Goal: Submit feedback/report problem: Submit feedback/report problem

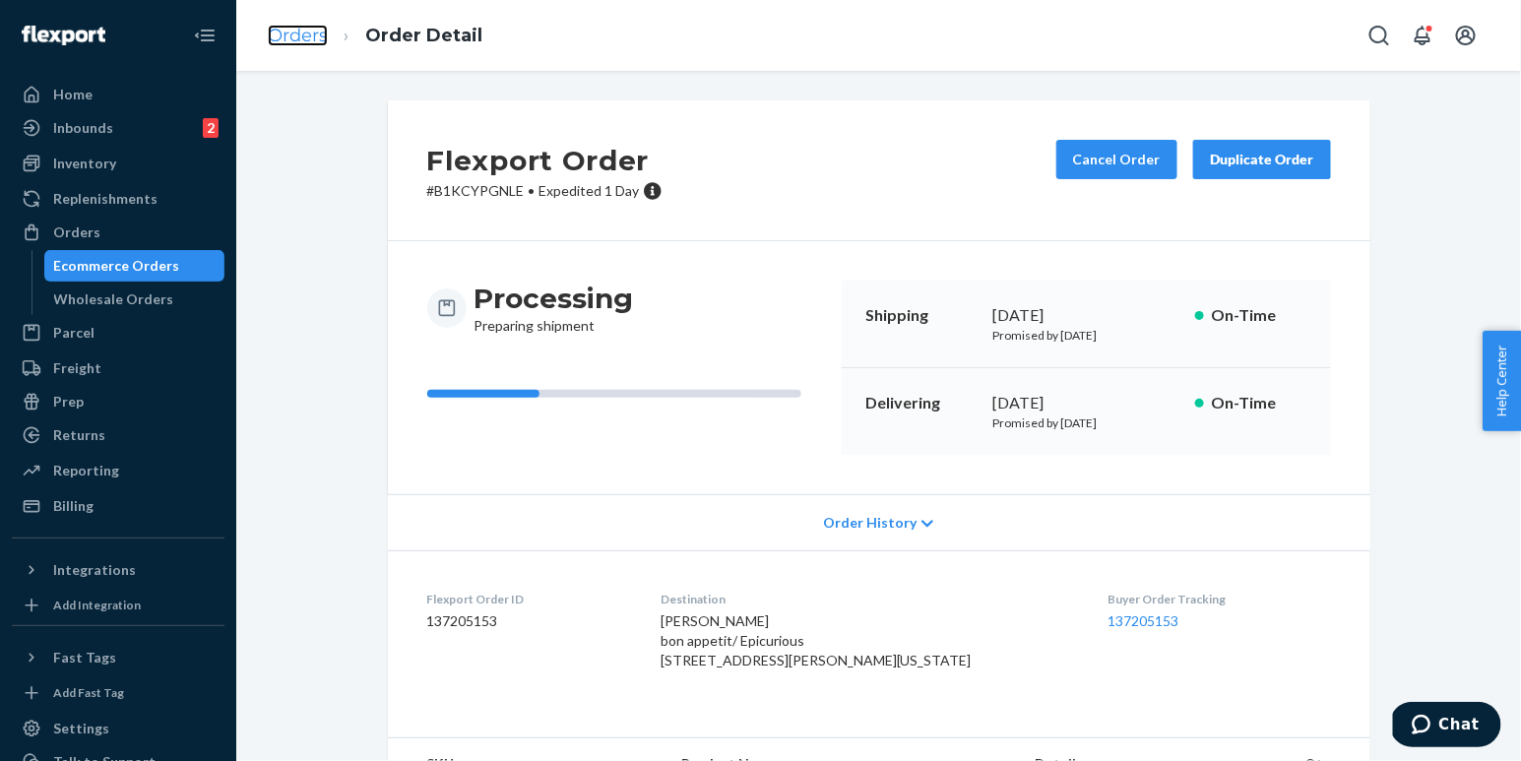
click at [300, 29] on link "Orders" at bounding box center [298, 36] width 60 height 22
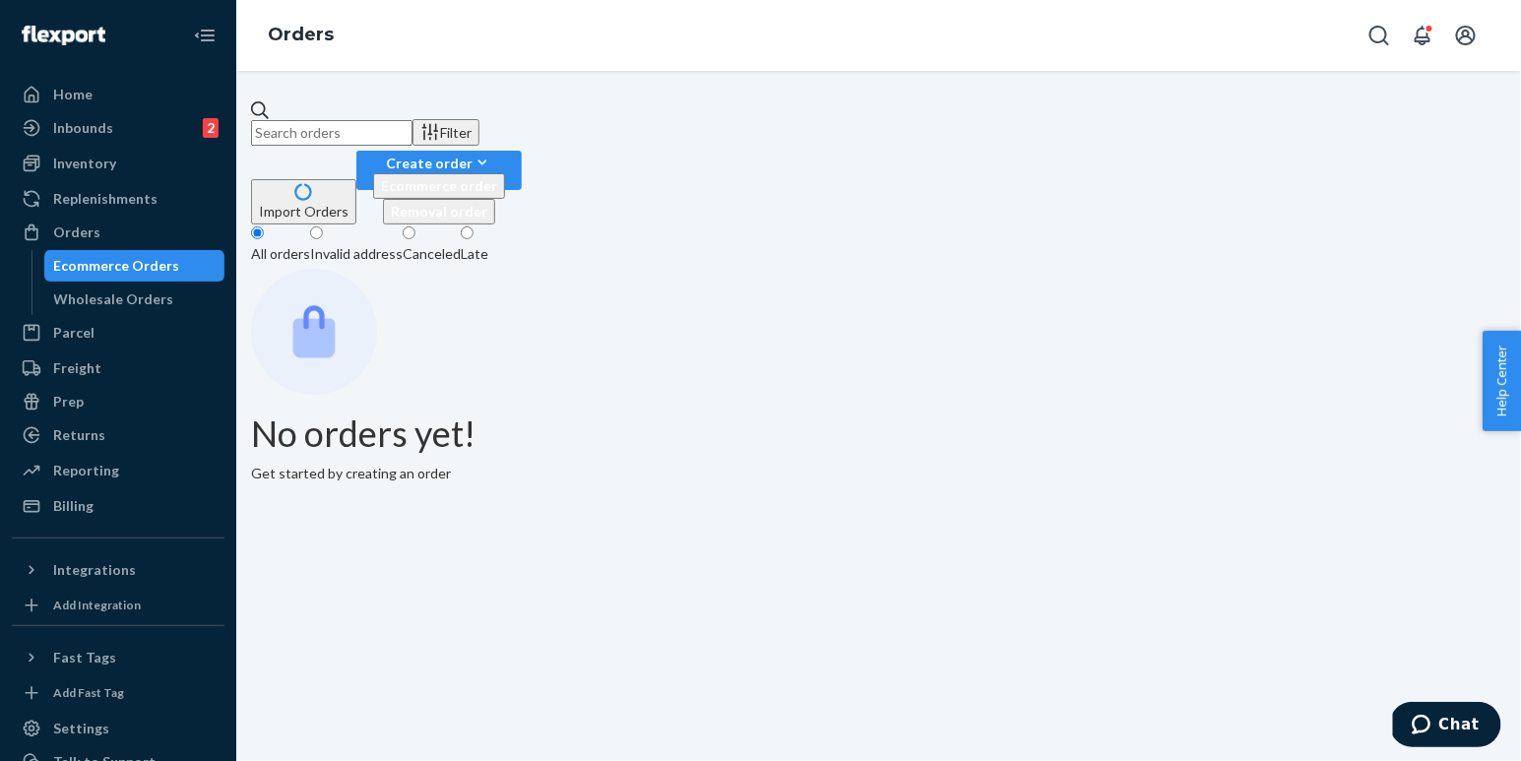
click at [413, 120] on input "text" at bounding box center [331, 133] width 161 height 26
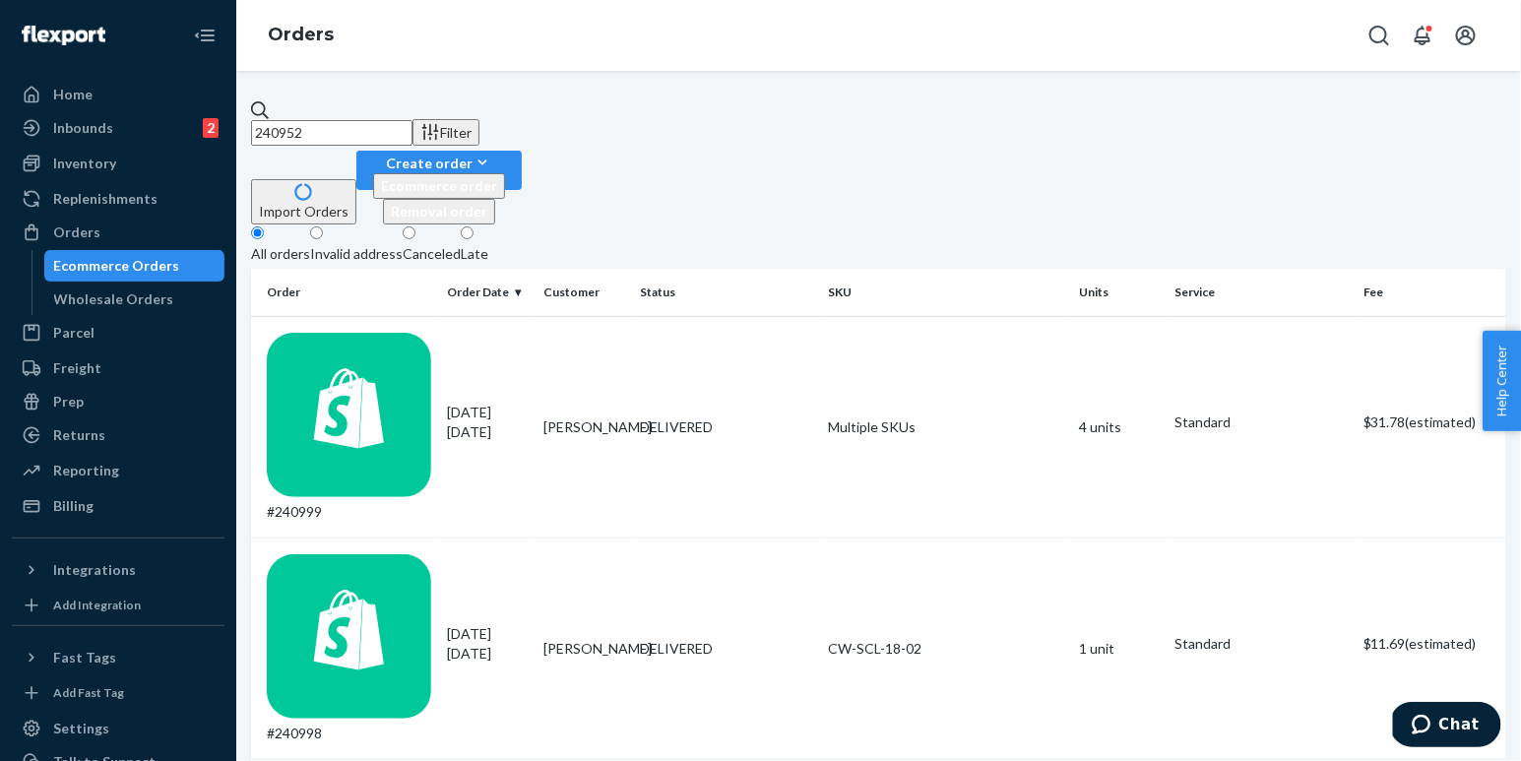
type input "240952"
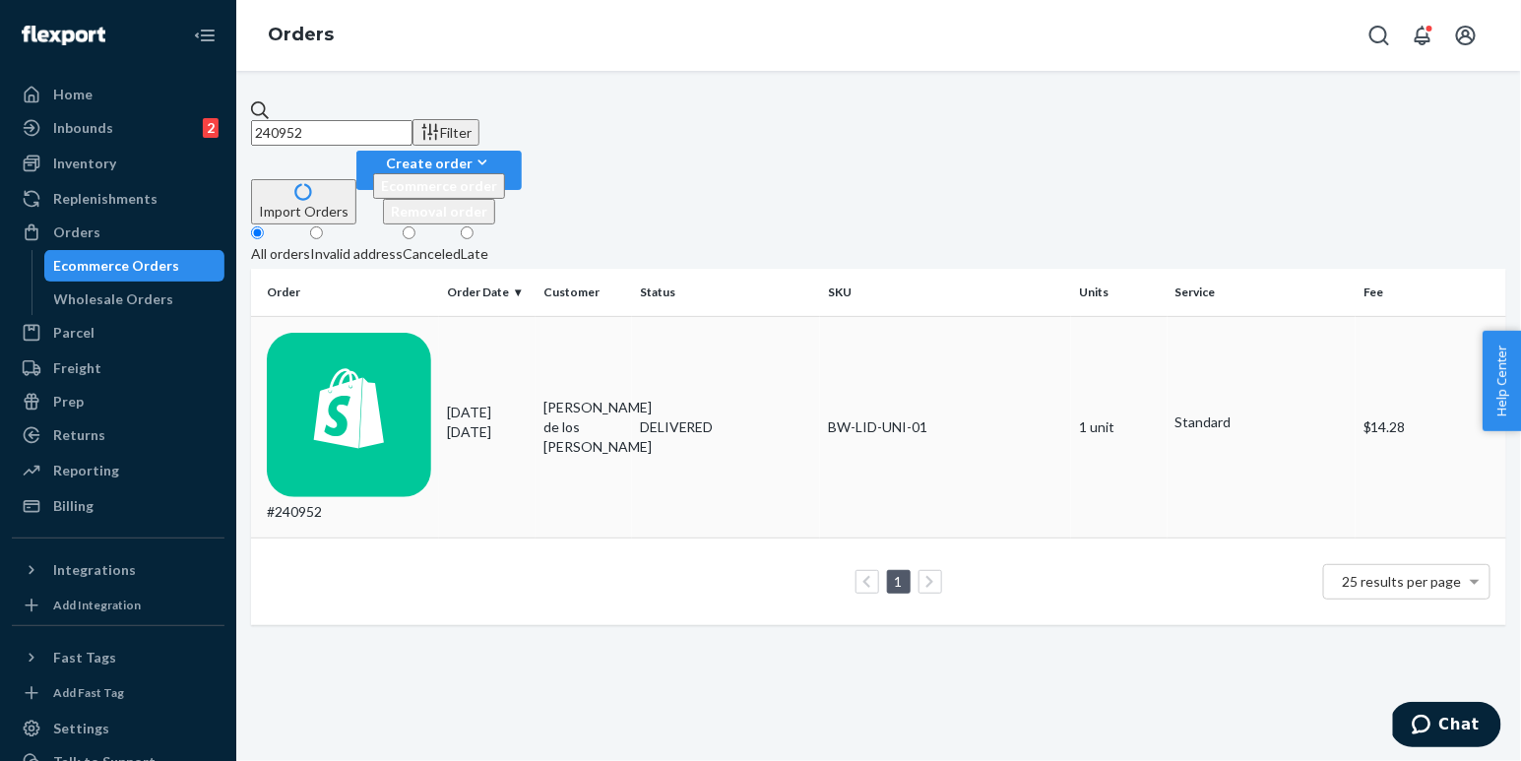
click at [483, 422] on p "[DATE]" at bounding box center [487, 432] width 81 height 20
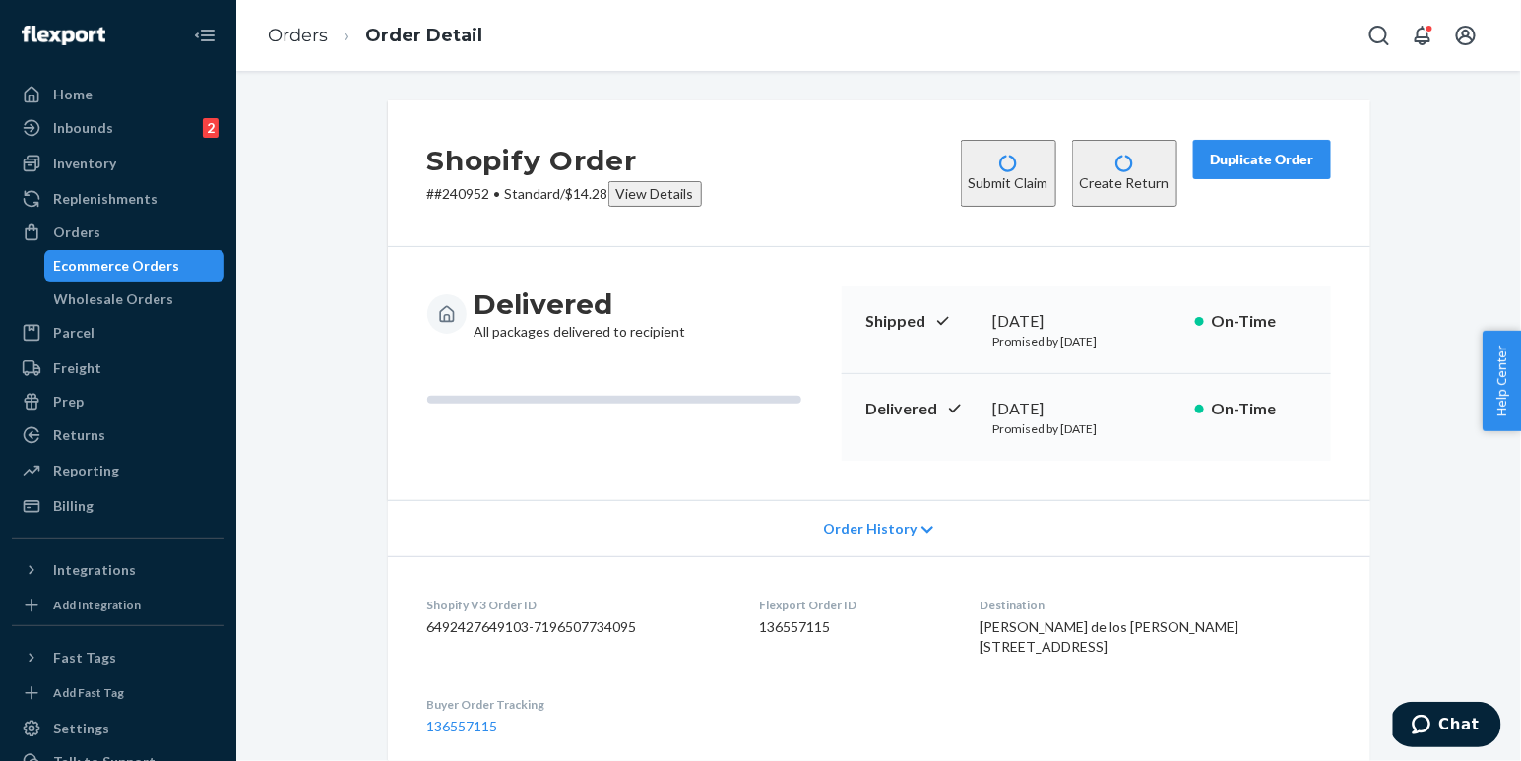
click at [992, 172] on button "Submit Claim" at bounding box center [1009, 173] width 96 height 67
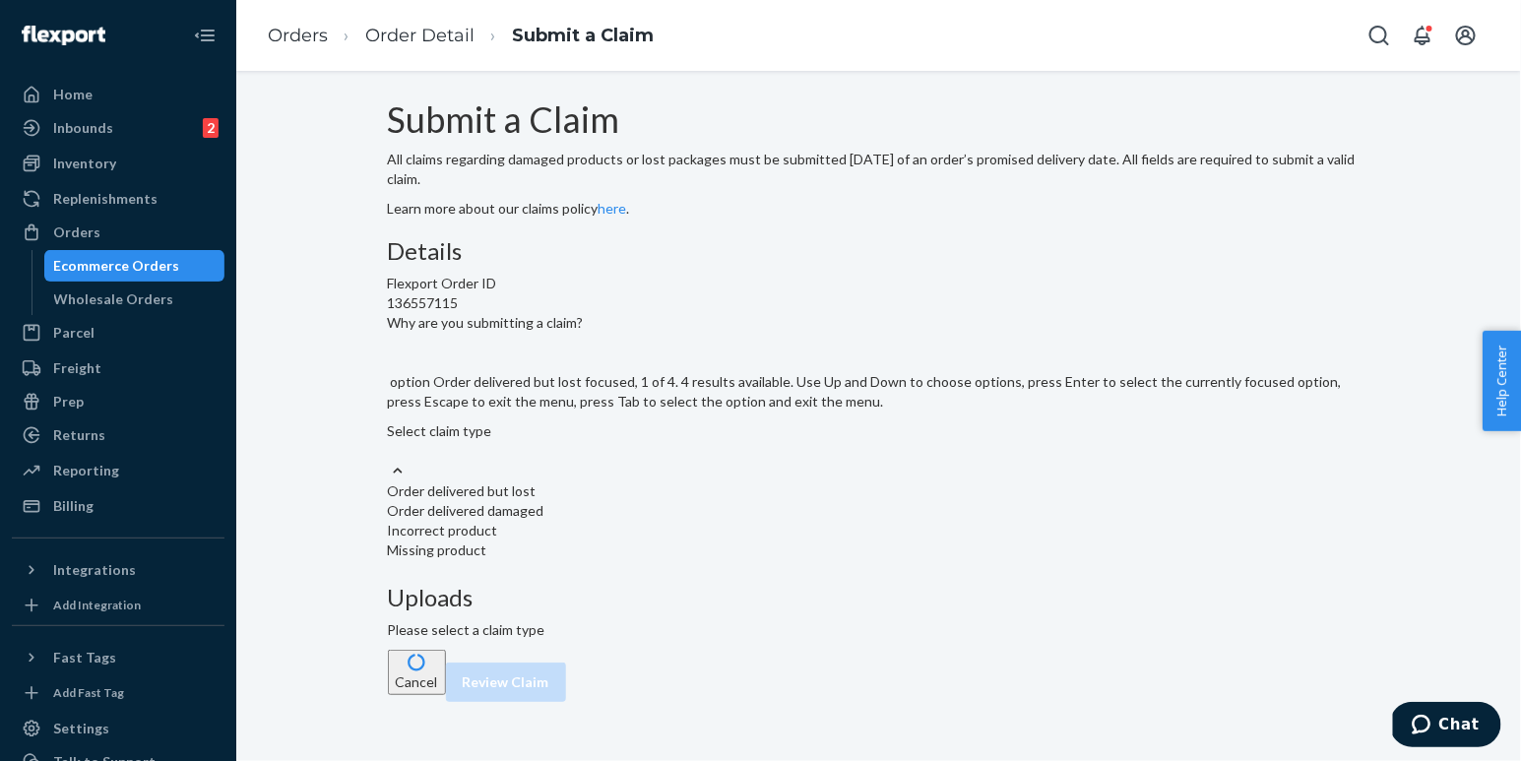
click at [640, 441] on div "Select claim type" at bounding box center [879, 431] width 983 height 20
click at [390, 461] on input "Why are you submitting a claim? option Order delivered but lost focused, 1 of 4…" at bounding box center [389, 451] width 2 height 20
click at [667, 541] on div "Incorrect product" at bounding box center [879, 531] width 983 height 20
click at [390, 461] on input "Why are you submitting a claim? option Missing product focused, 4 of 4. 4 resul…" at bounding box center [389, 451] width 2 height 20
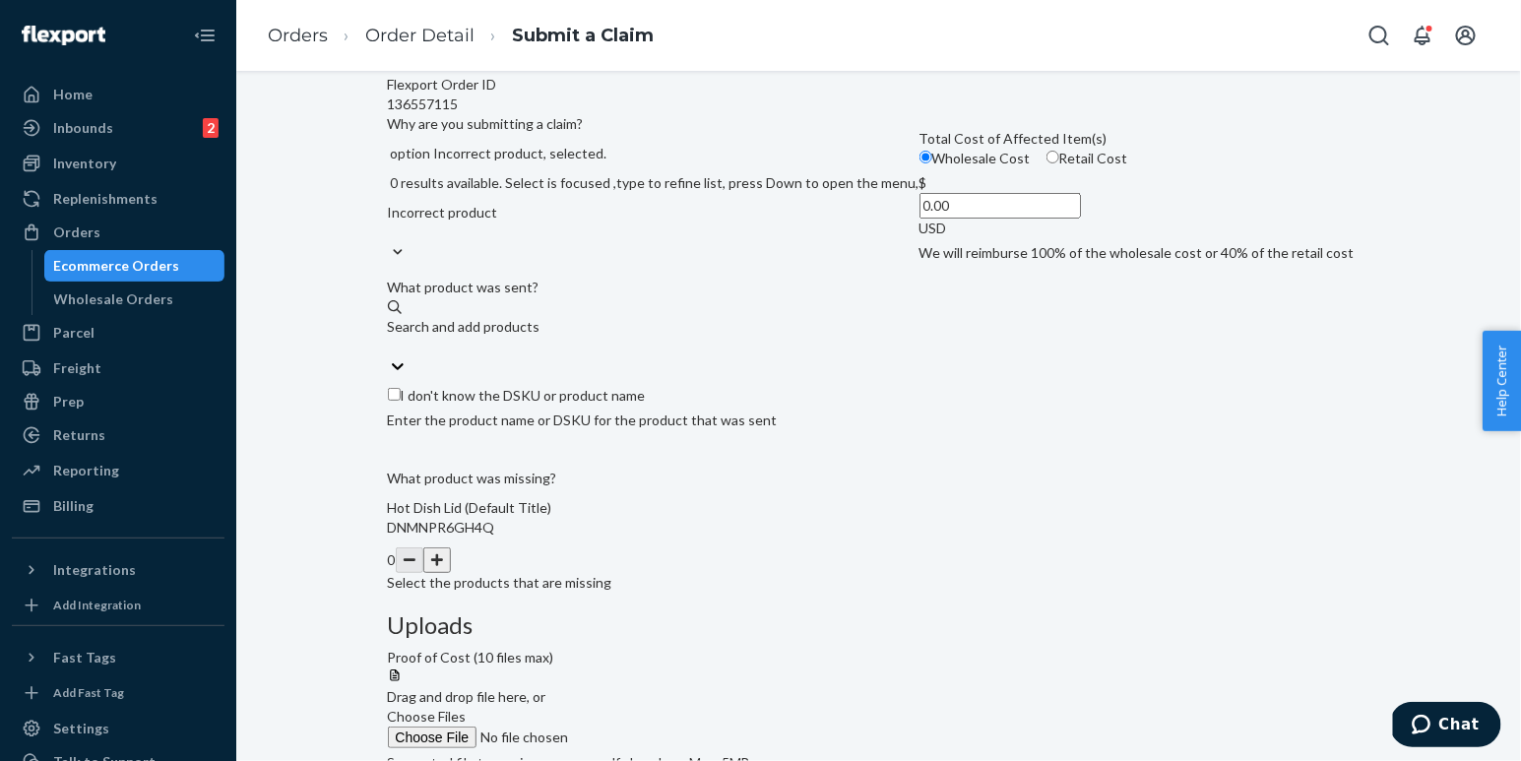
scroll to position [258, 0]
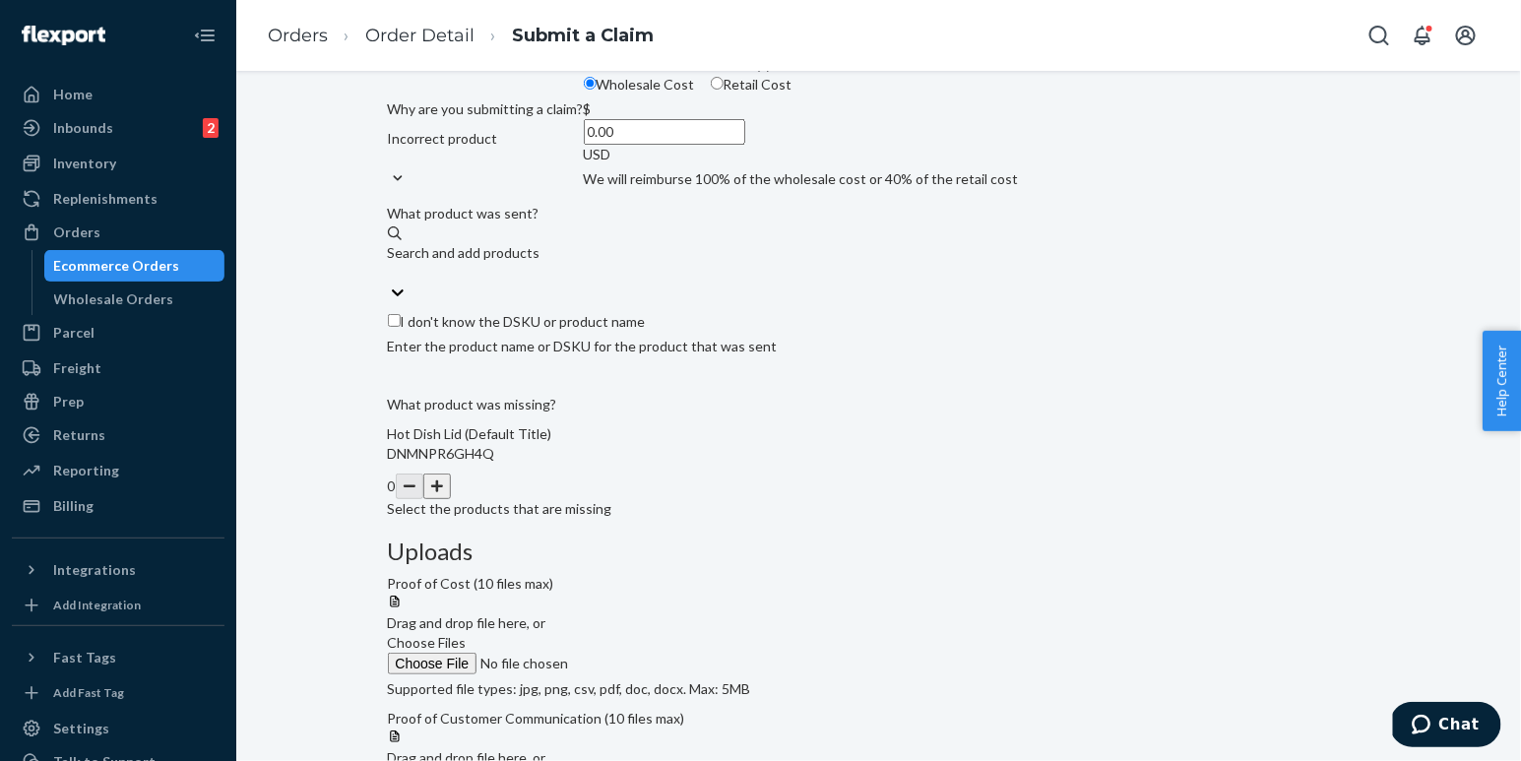
click at [724, 93] on span "Retail Cost" at bounding box center [758, 84] width 69 height 17
click at [711, 90] on input "Retail Cost" at bounding box center [717, 83] width 13 height 13
radio input "true"
radio input "false"
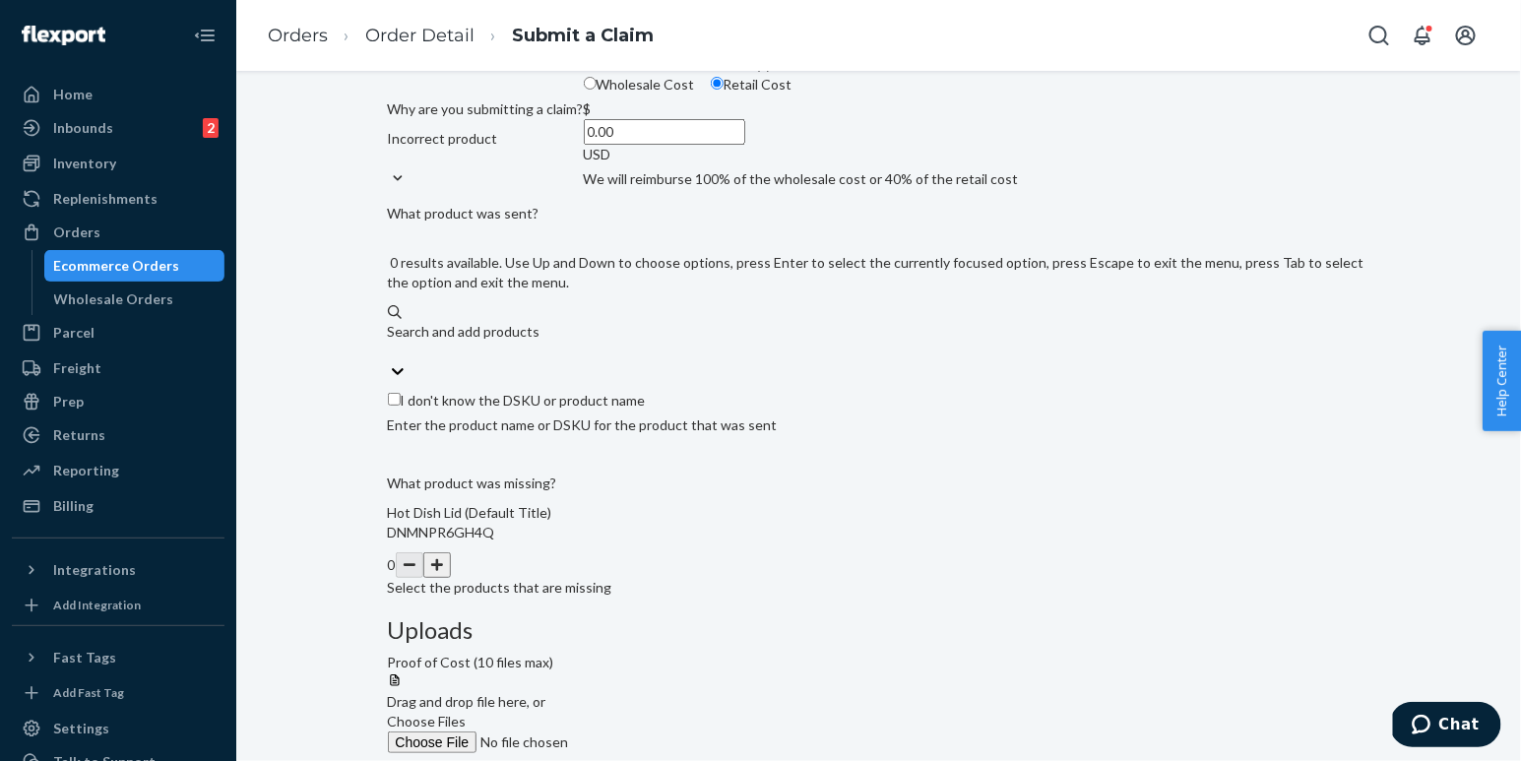
click at [628, 342] on div "Search and add products" at bounding box center [879, 332] width 983 height 20
click at [390, 361] on input "0 results available. Use Up and Down to choose options, press Enter to select t…" at bounding box center [389, 352] width 2 height 20
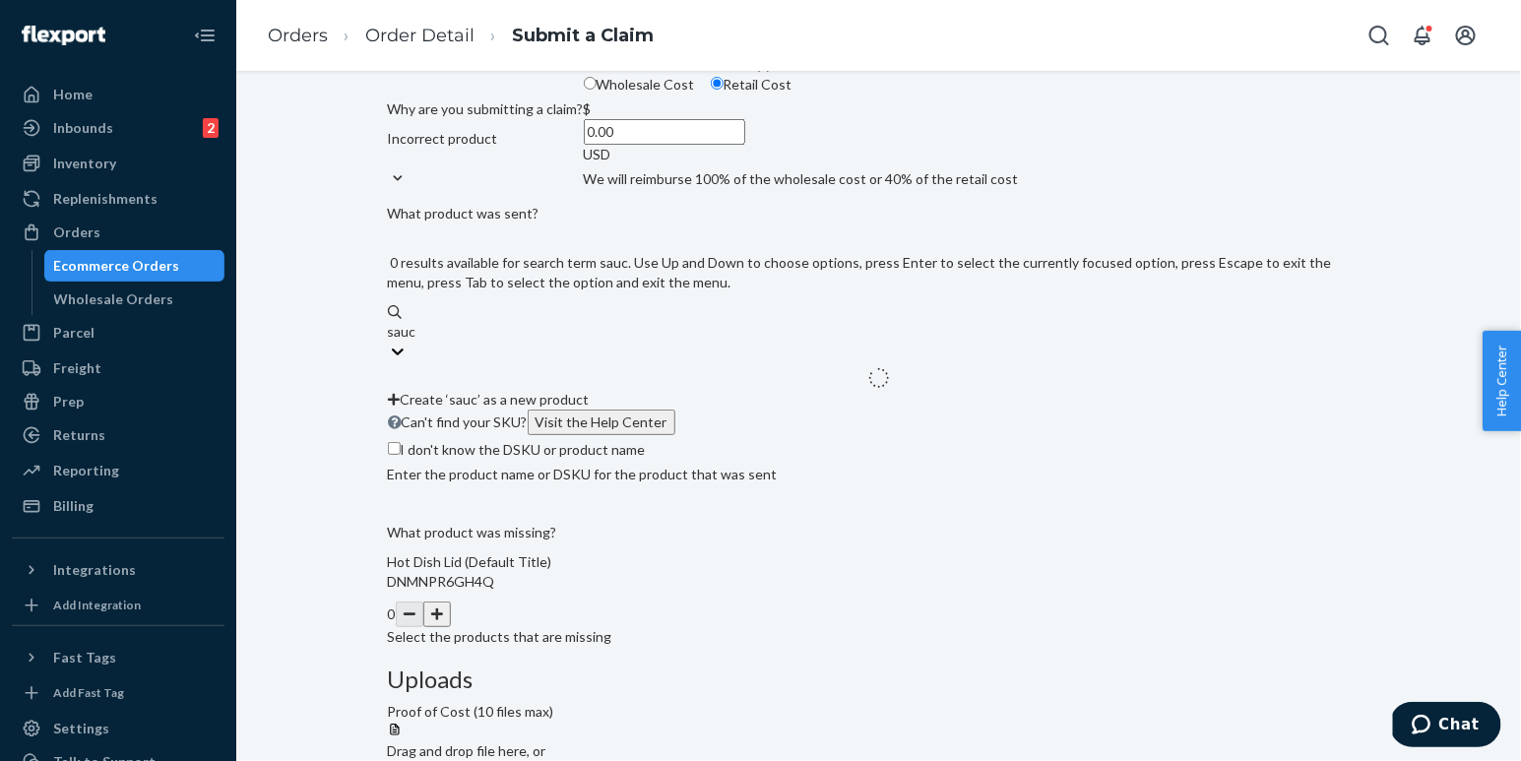
type input "saucy"
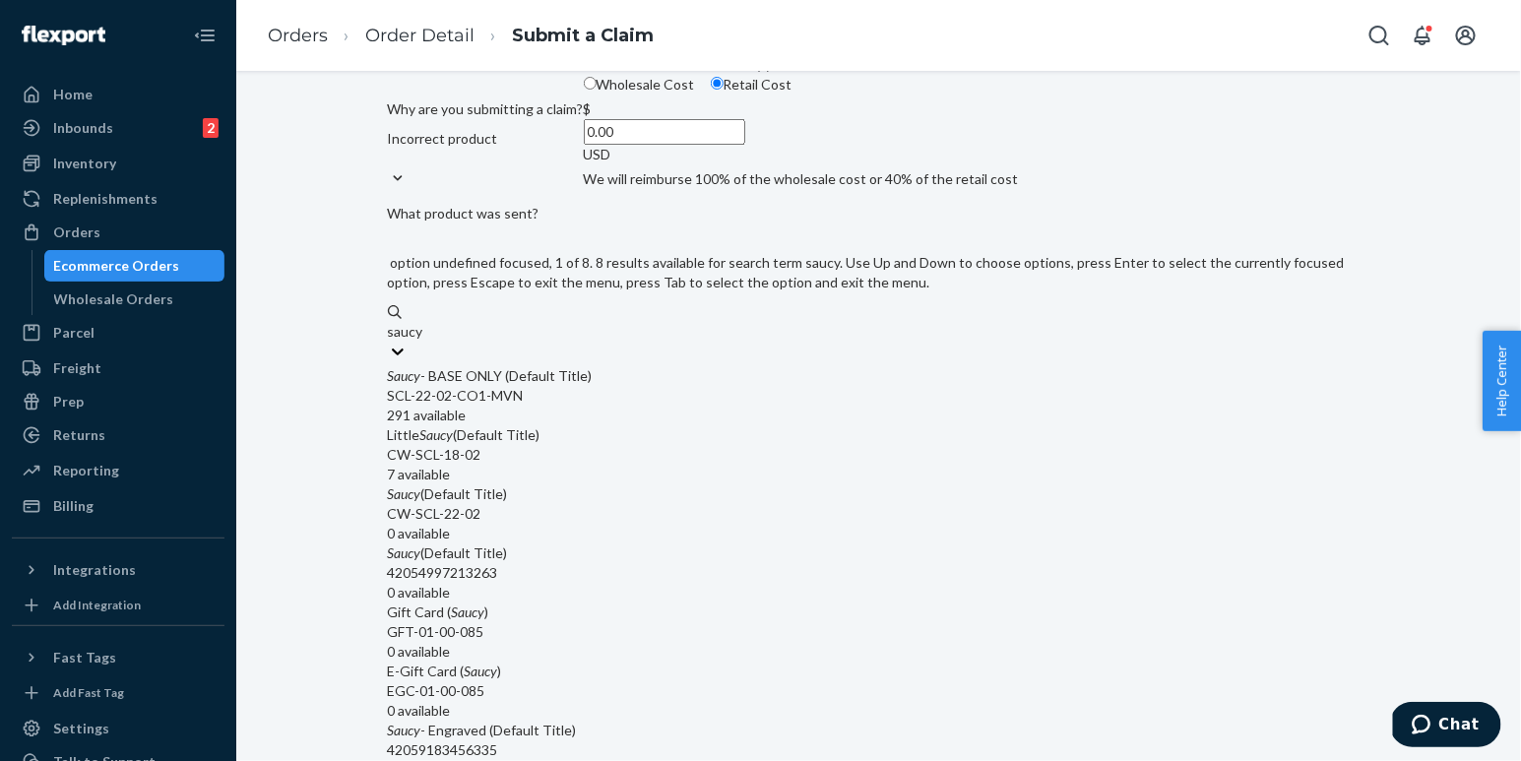
click at [627, 406] on div "SCL-22-02-CO1-MVN" at bounding box center [879, 396] width 983 height 20
click at [424, 342] on input "saucy" at bounding box center [406, 332] width 36 height 20
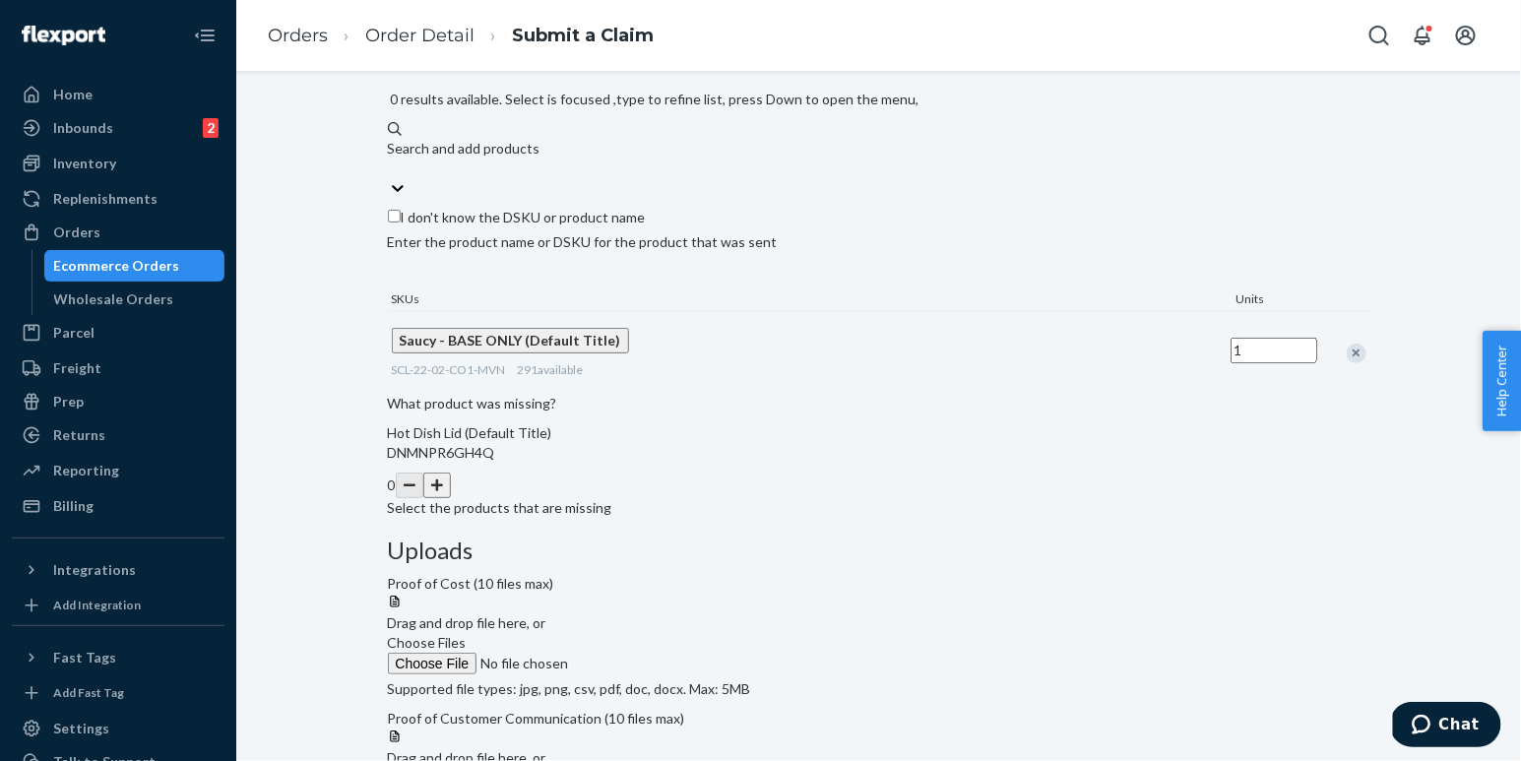
scroll to position [439, 0]
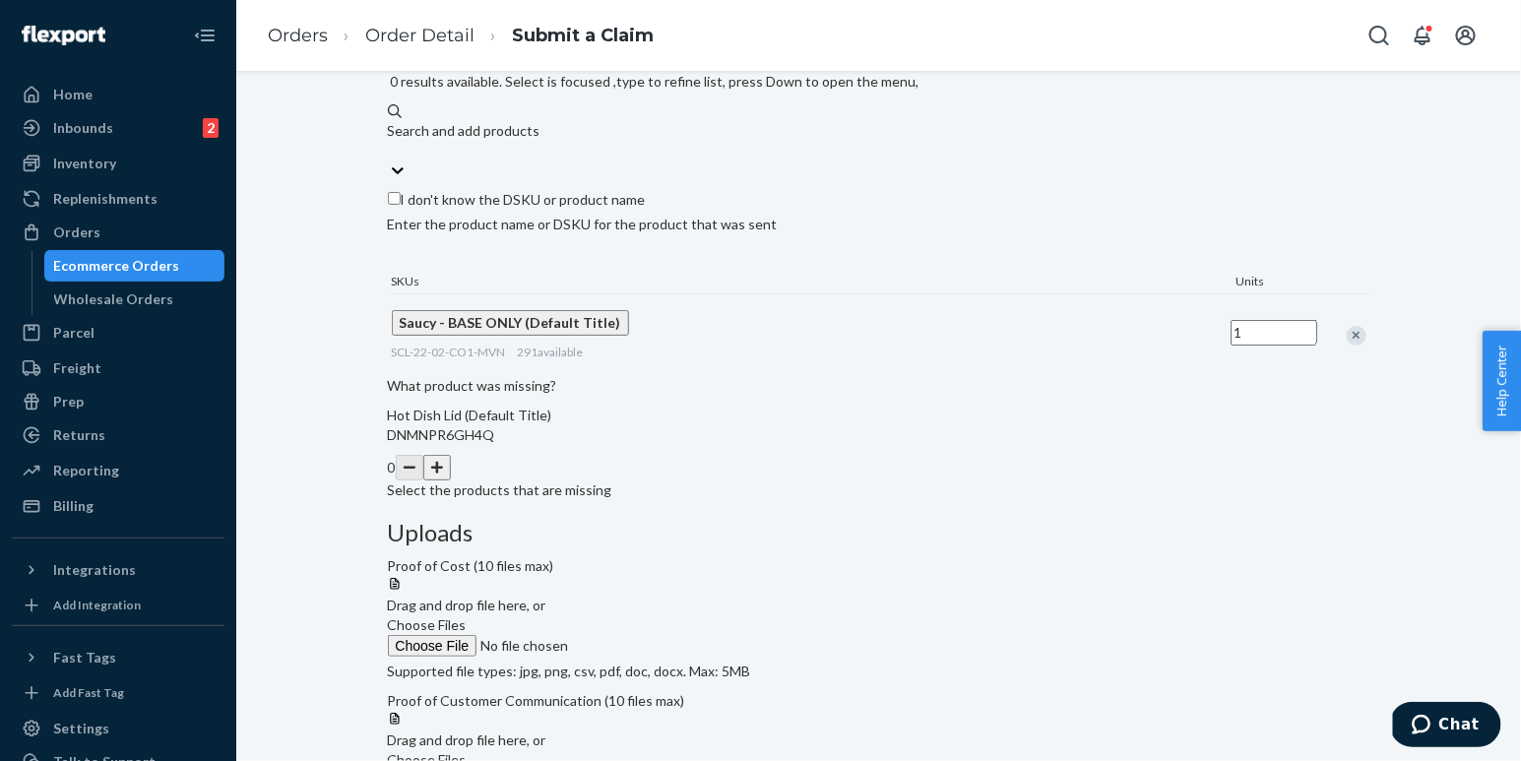
click at [451, 481] on button "button" at bounding box center [437, 468] width 28 height 26
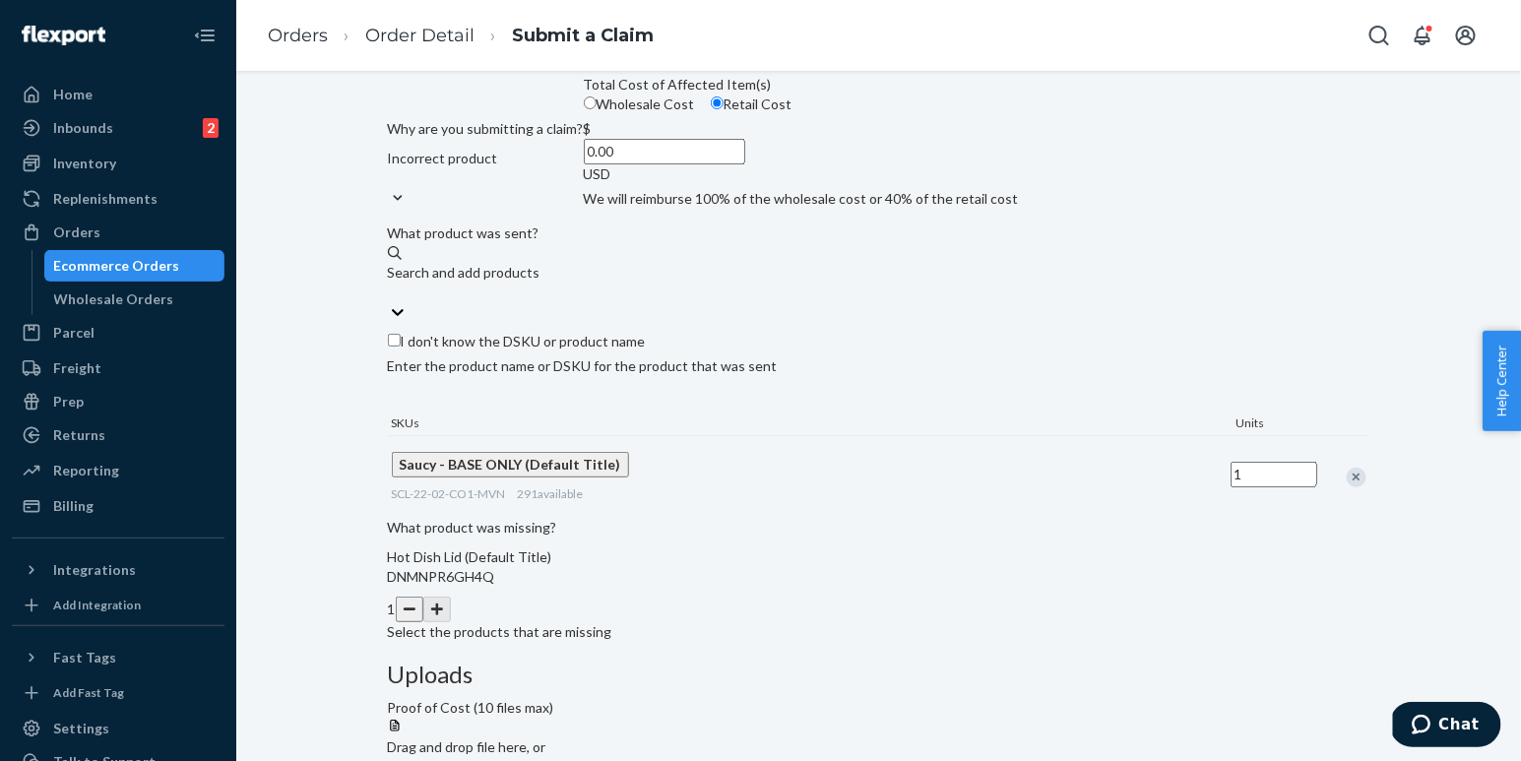
scroll to position [208, 0]
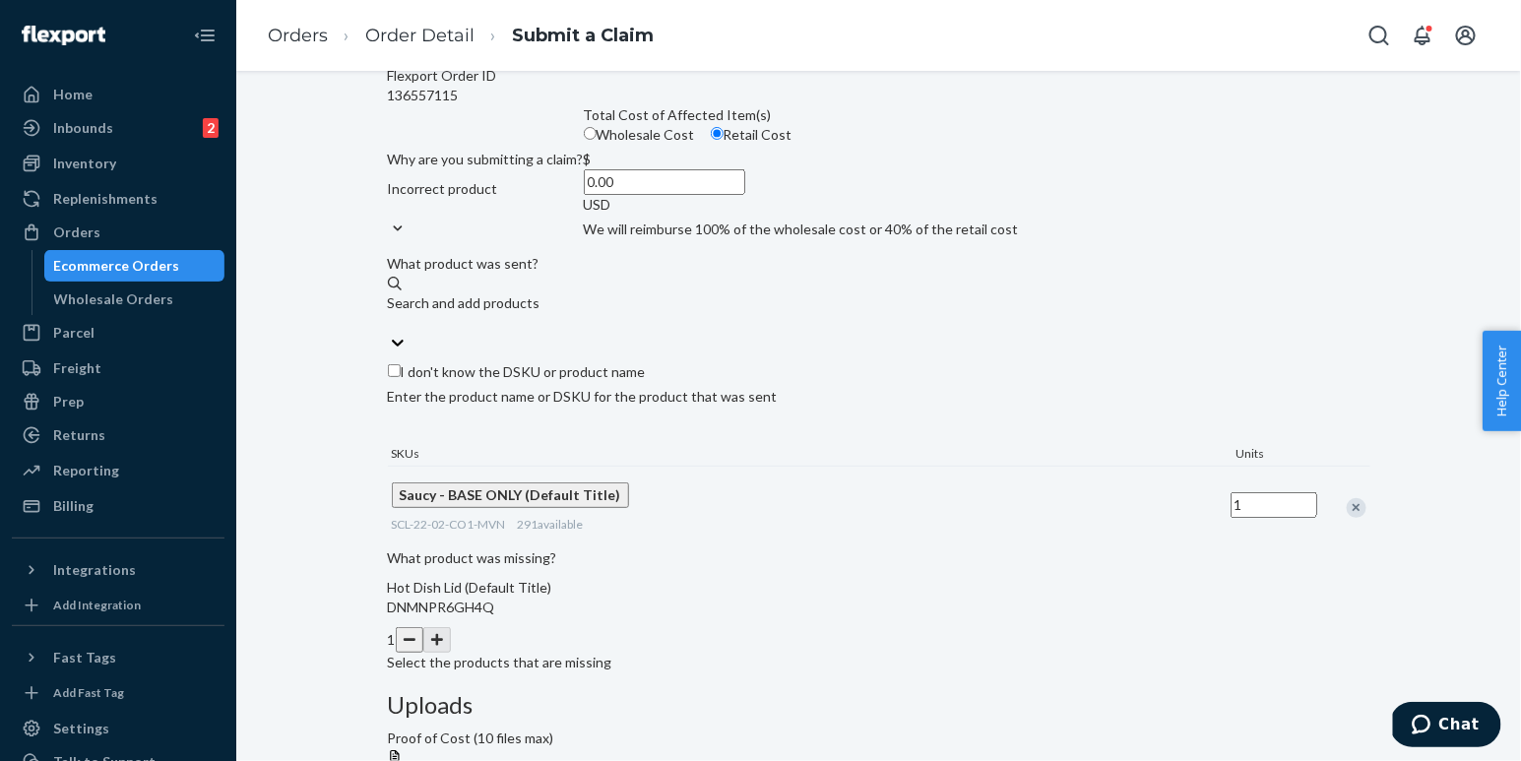
click at [687, 195] on input "0.00" at bounding box center [664, 182] width 161 height 26
type input "50.00"
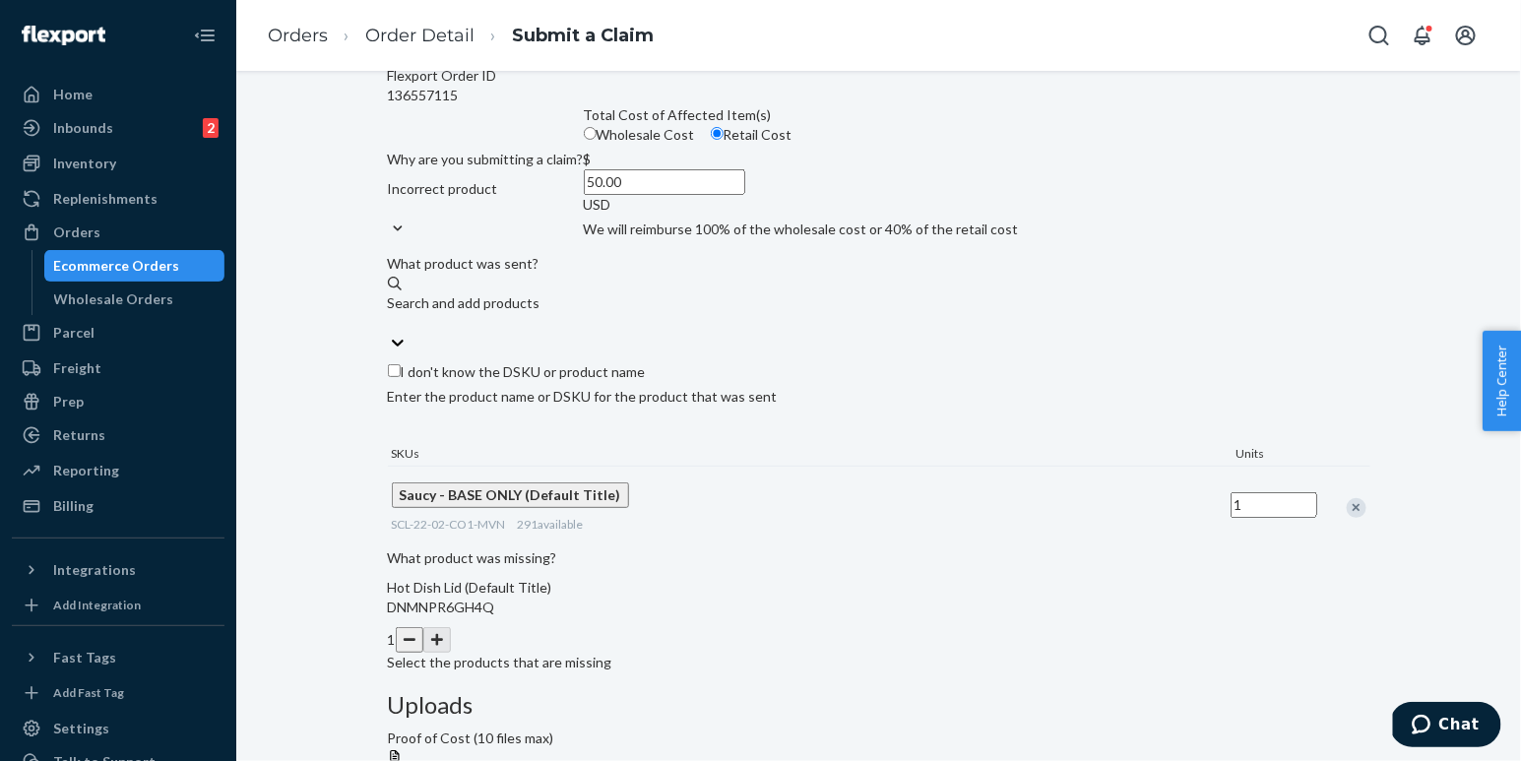
click at [389, 414] on div "Submit a Claim All claims regarding damaged products or lost packages must be s…" at bounding box center [879, 475] width 983 height 1165
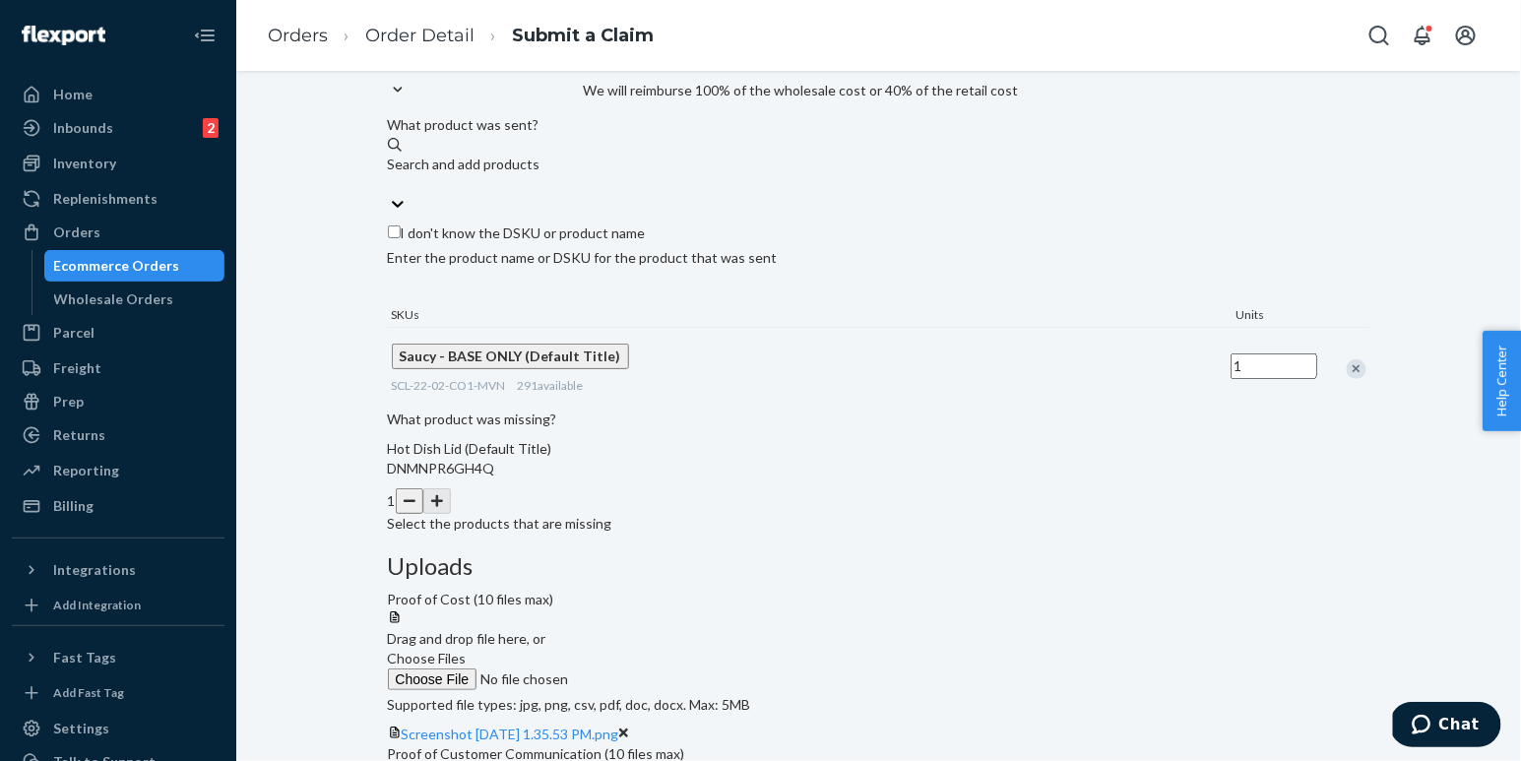
scroll to position [439, 0]
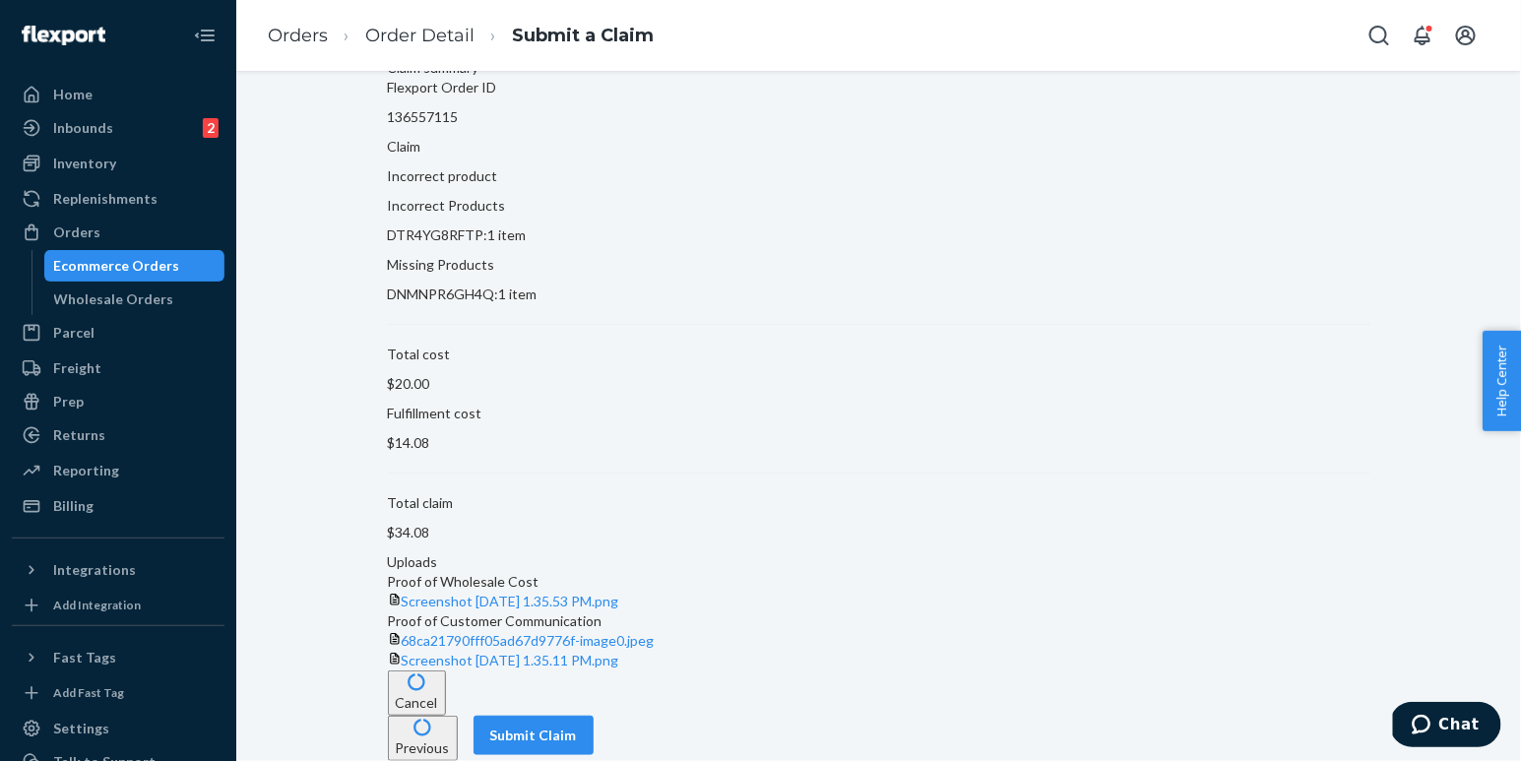
scroll to position [131, 0]
click at [594, 731] on button "Submit Claim" at bounding box center [534, 735] width 120 height 39
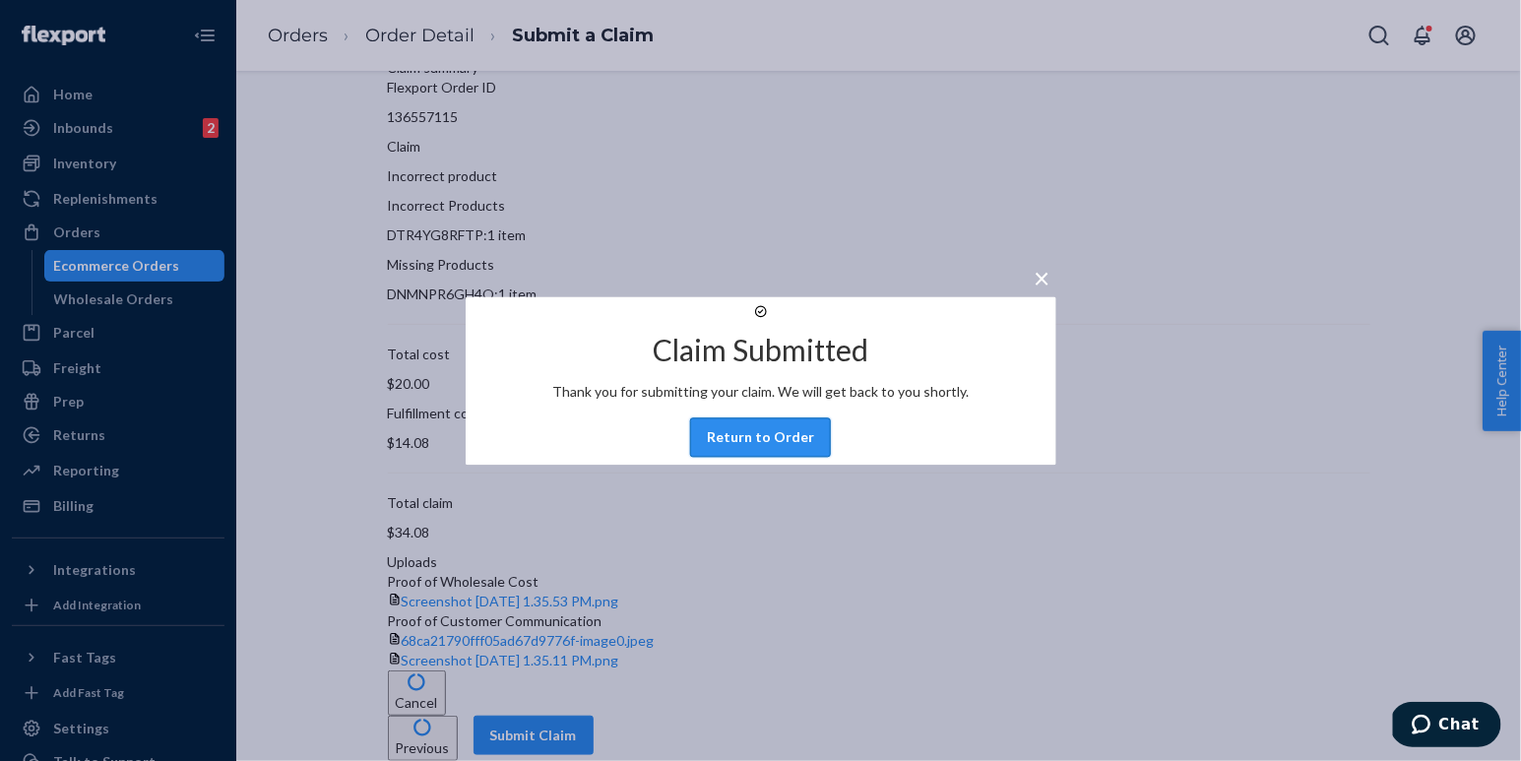
click at [793, 457] on button "Return to Order" at bounding box center [760, 436] width 141 height 39
